Goal: Task Accomplishment & Management: Use online tool/utility

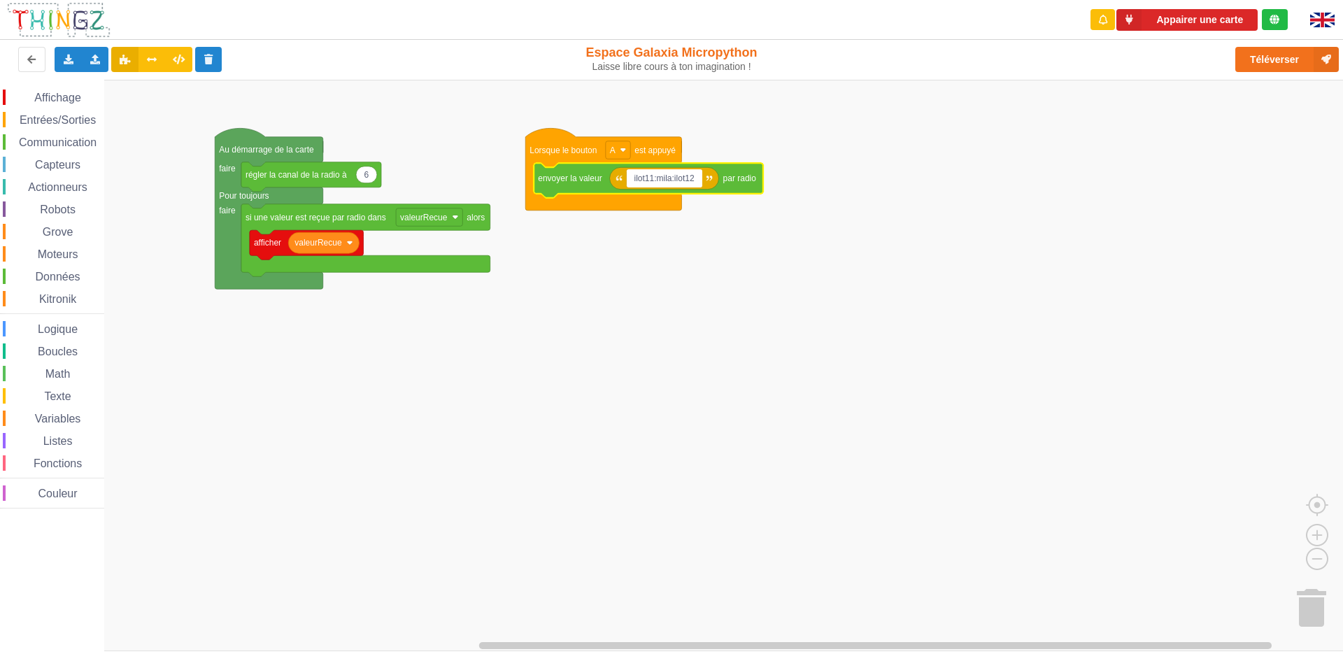
click at [667, 175] on input "ilot11:mila:ilot12" at bounding box center [665, 178] width 76 height 18
click at [685, 176] on input "ilot11:mila:ilot12" at bounding box center [665, 178] width 76 height 18
type input "ilot11bonjour12"
click at [1281, 61] on button "Téléverser" at bounding box center [1287, 59] width 104 height 25
click at [716, 341] on rect "Espace de travail de Blocky" at bounding box center [676, 365] width 1353 height 571
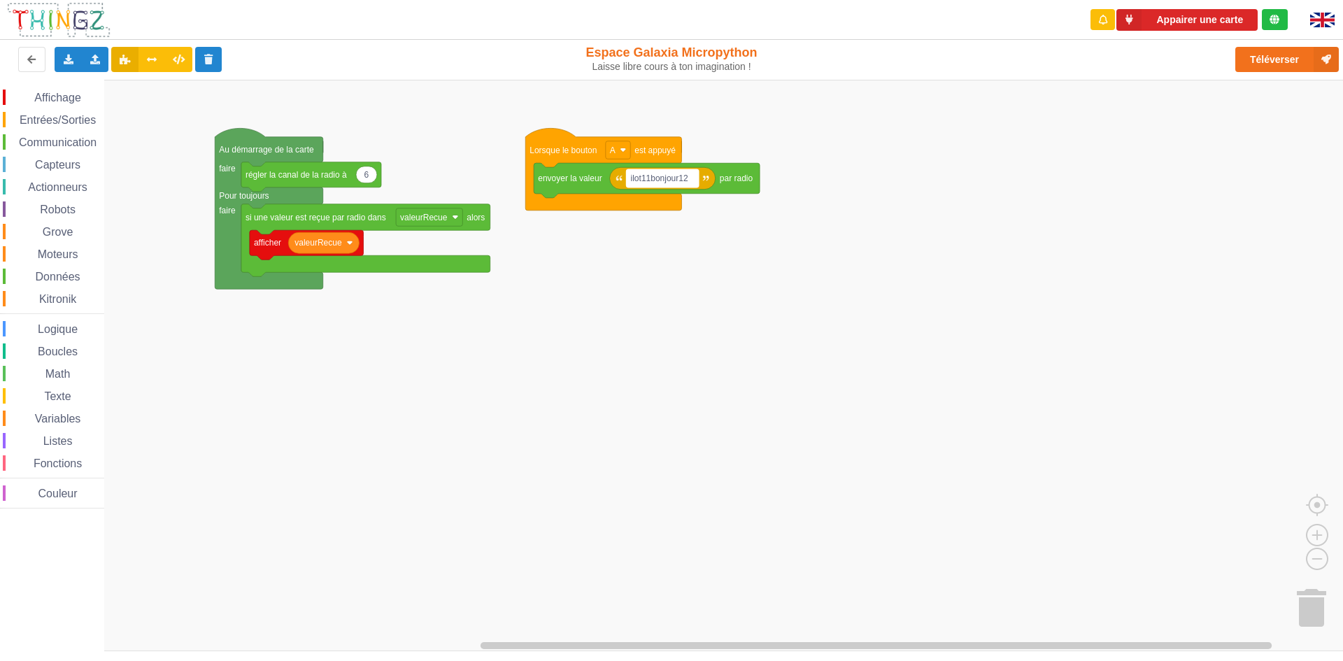
click at [691, 183] on rect "Espace de travail de Blocky" at bounding box center [663, 178] width 72 height 18
click at [692, 183] on input "ilot11bonjour12" at bounding box center [663, 178] width 72 height 18
type input "i"
type input "ilot11zmlhqspilot12"
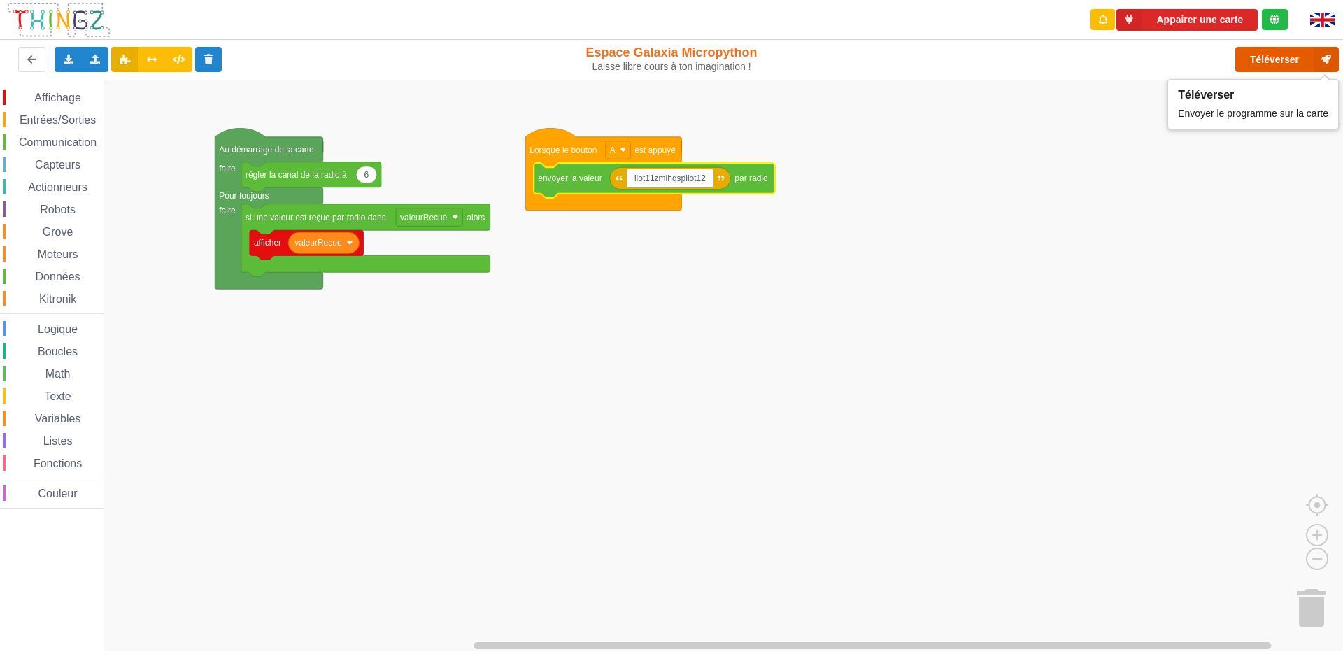
click at [1293, 66] on button "Téléverser" at bounding box center [1287, 59] width 104 height 25
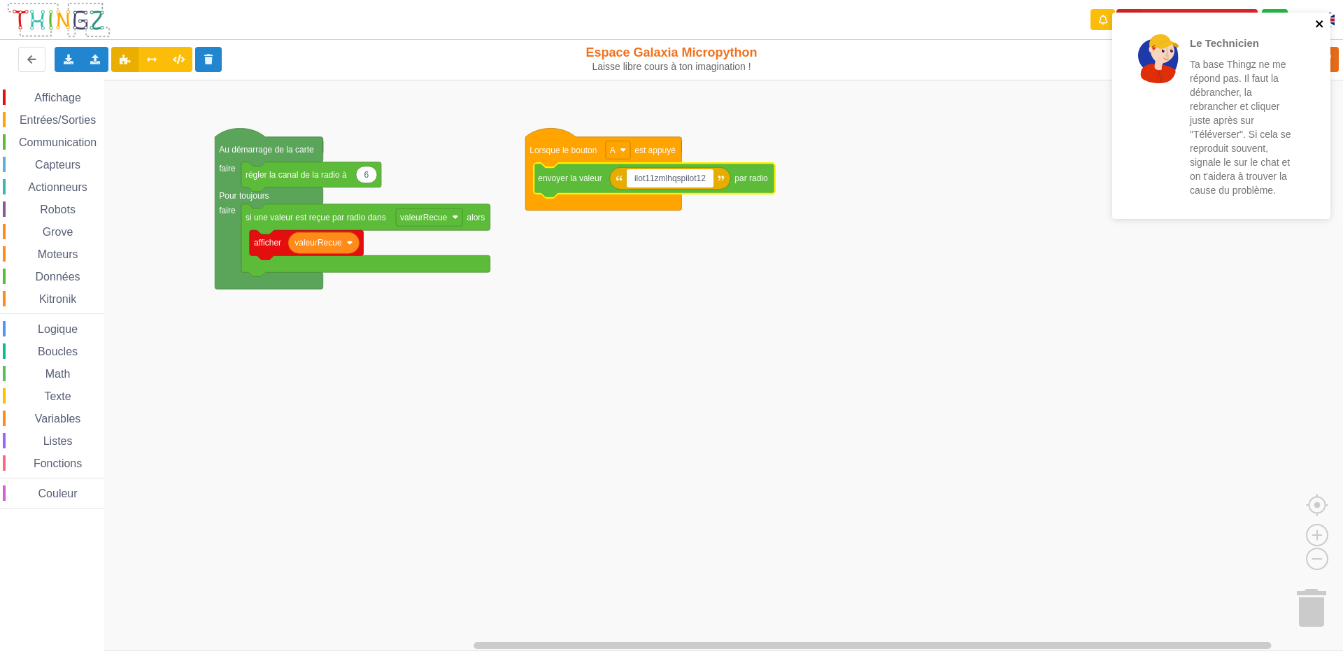
click at [1315, 22] on icon "close" at bounding box center [1320, 23] width 10 height 11
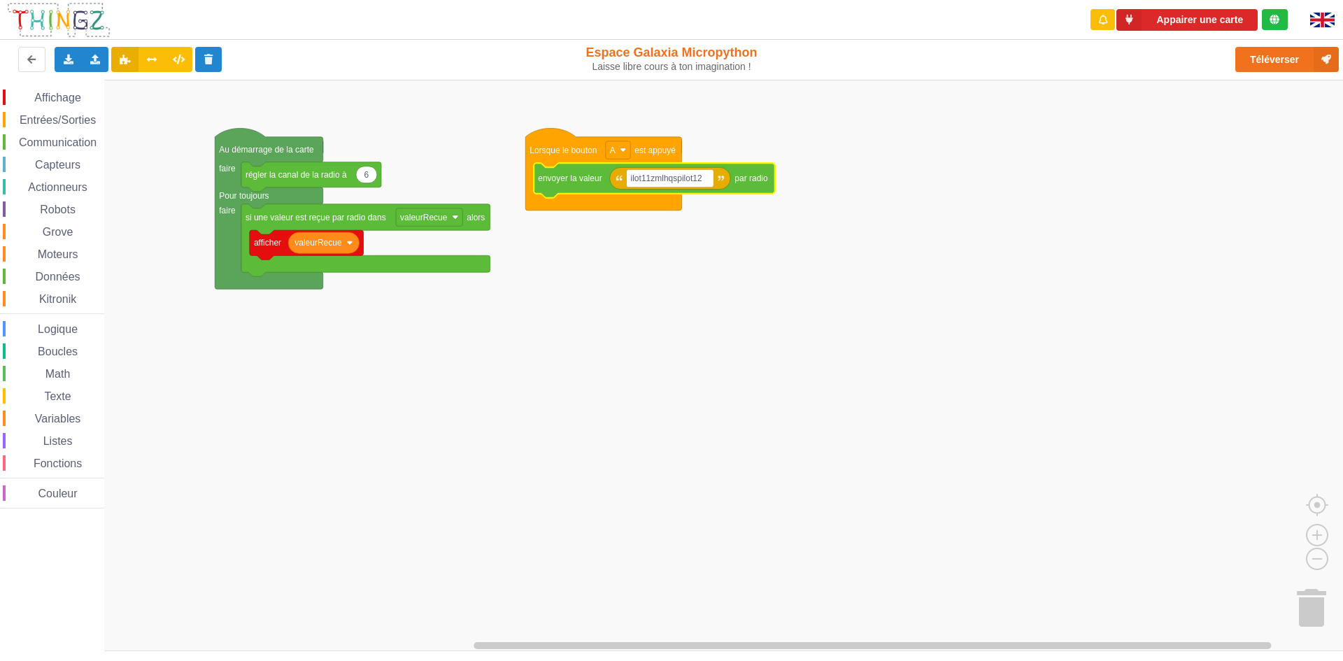
click at [1296, 134] on div "Affichage Entrées/Sorties Communication Capteurs Actionneurs Robots Grove Moteu…" at bounding box center [676, 365] width 1353 height 571
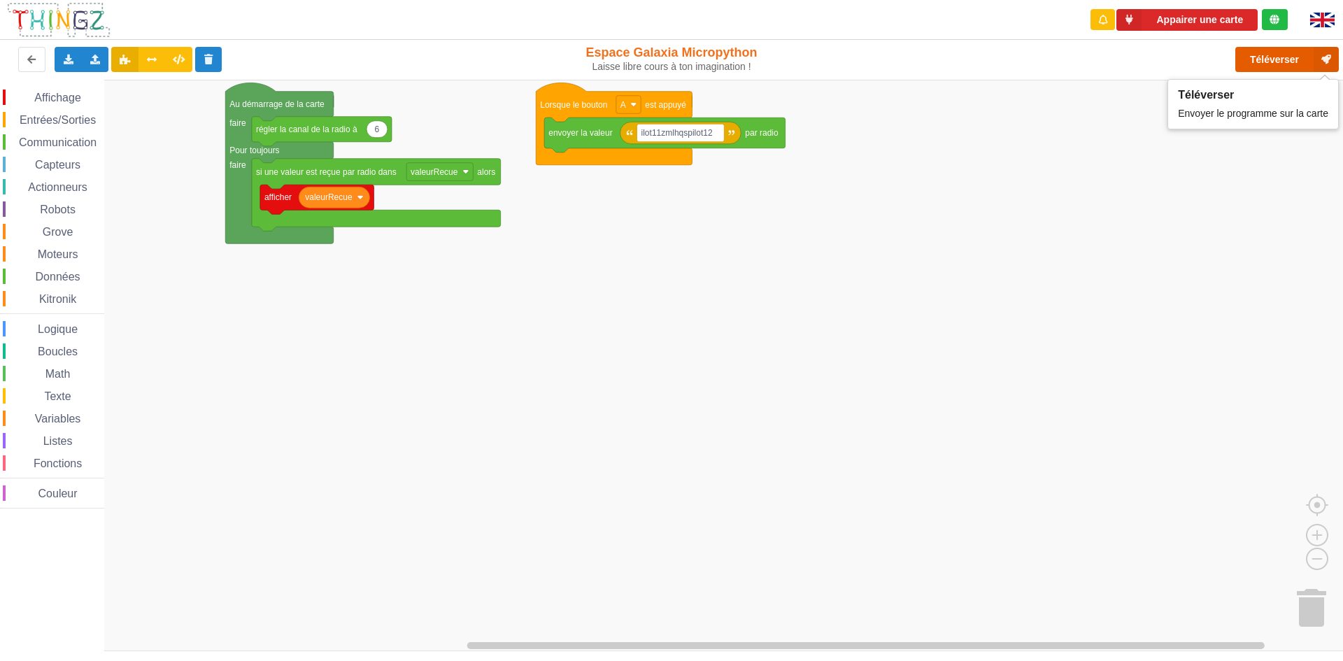
click at [1281, 52] on button "Téléverser" at bounding box center [1287, 59] width 104 height 25
